Goal: Information Seeking & Learning: Check status

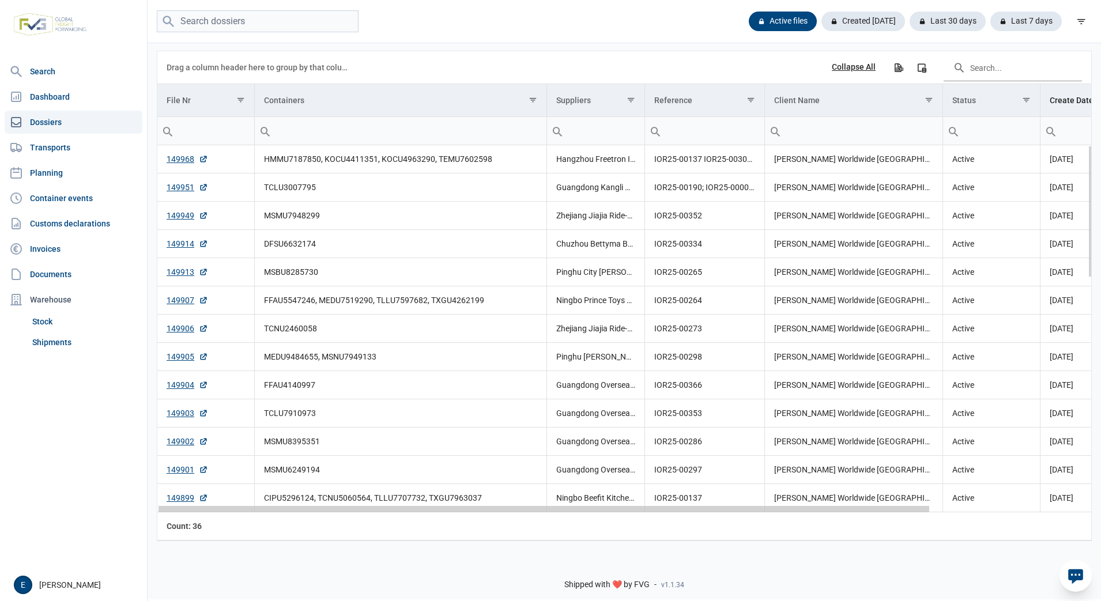
drag, startPoint x: 707, startPoint y: 511, endPoint x: 436, endPoint y: 451, distance: 277.0
click at [436, 451] on body "For evaluation purposes only. Redistribution prohibited. Please register an exi…" at bounding box center [550, 280] width 1101 height 601
click at [182, 215] on link "149949" at bounding box center [188, 216] width 42 height 12
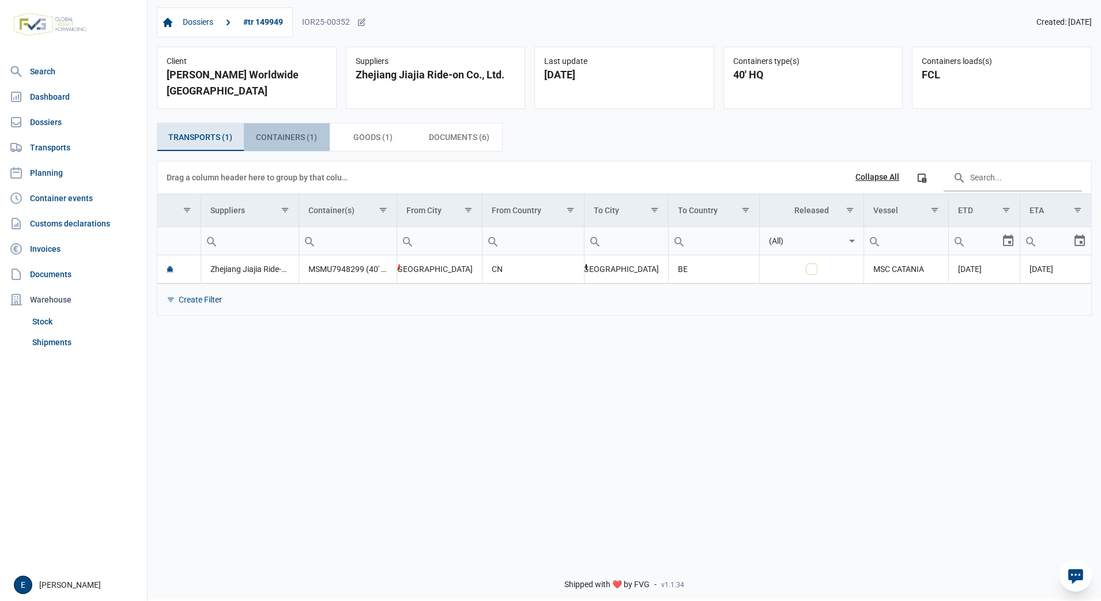
click at [310, 130] on span "Containers (1) Containers (1)" at bounding box center [286, 137] width 61 height 14
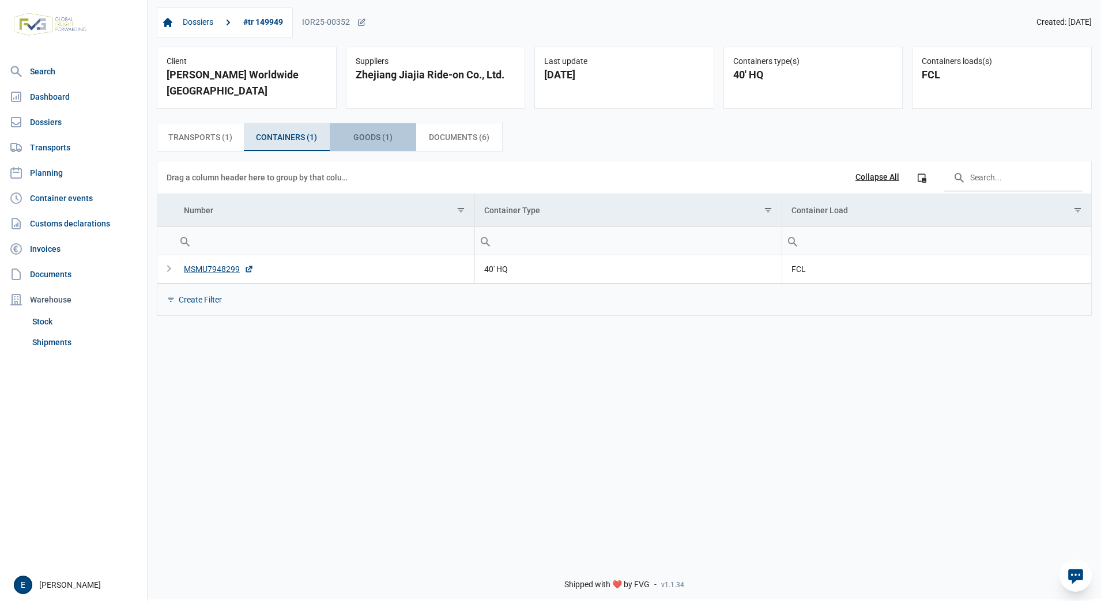
click at [366, 130] on span "Goods (1) Goods (1)" at bounding box center [372, 137] width 39 height 14
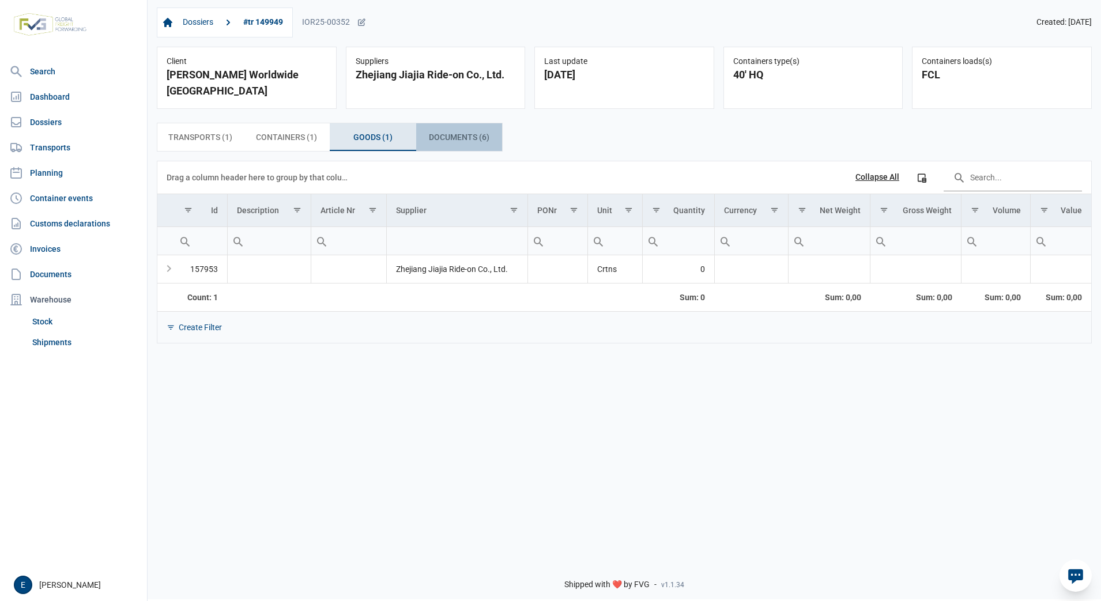
click at [447, 130] on span "Documents (6) Documents (6)" at bounding box center [459, 137] width 61 height 14
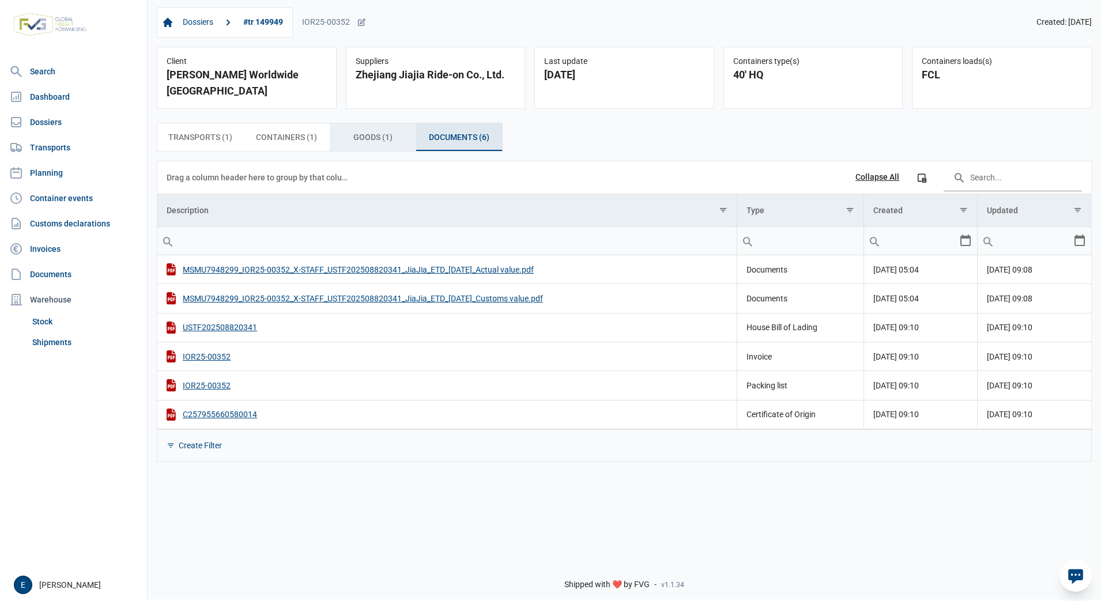
click at [373, 130] on span "Goods (1) Goods (1)" at bounding box center [372, 137] width 39 height 14
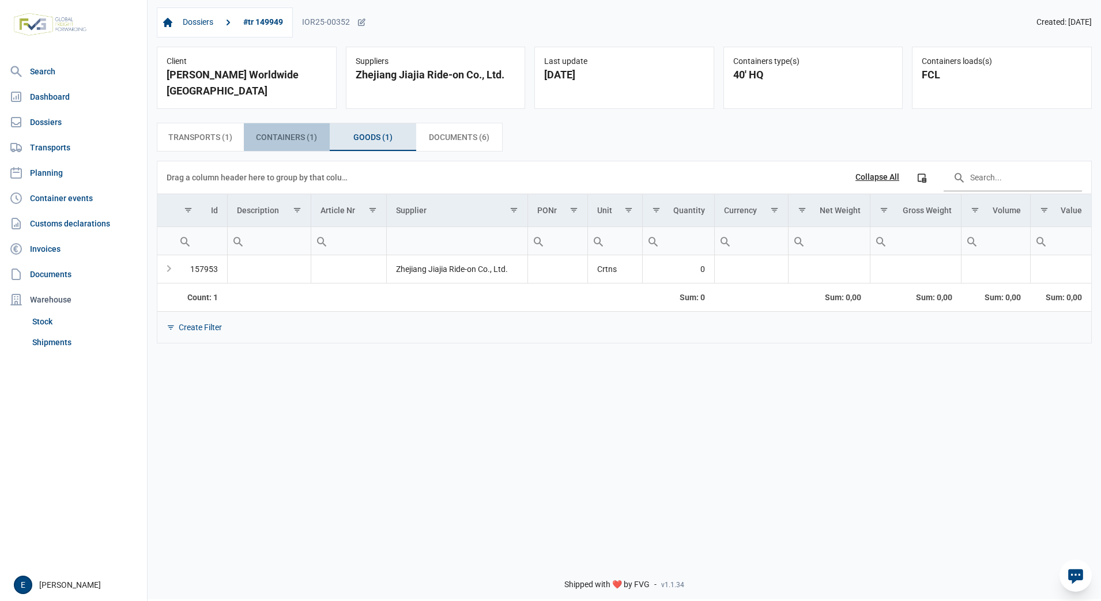
click at [278, 130] on span "Containers (1) Containers (1)" at bounding box center [286, 137] width 61 height 14
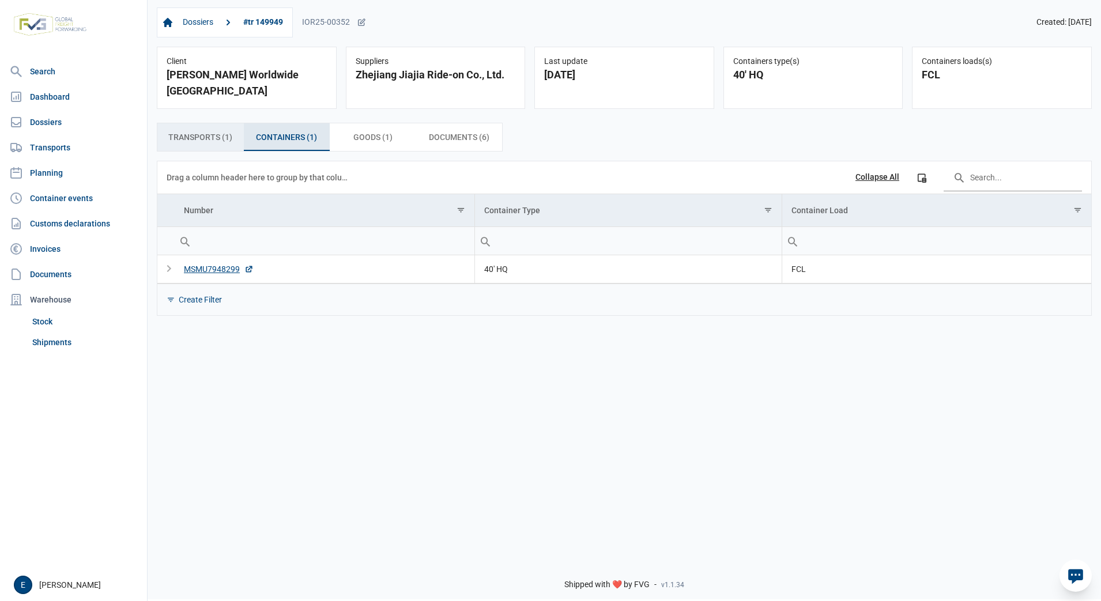
click at [195, 130] on span "Transports (1) Transports (1)" at bounding box center [200, 137] width 64 height 14
